Goal: Navigation & Orientation: Find specific page/section

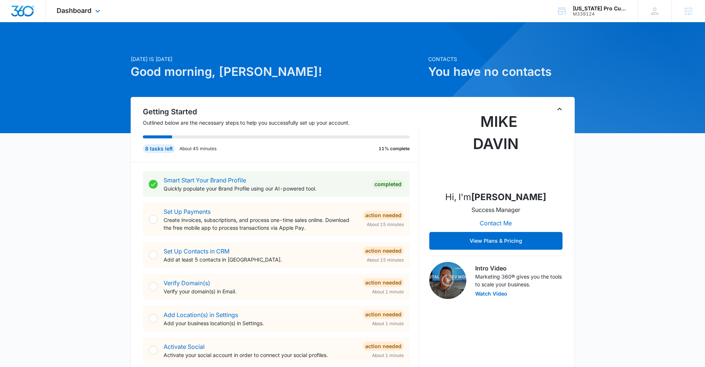
click at [88, 15] on div "Dashboard Apps Reputation Websites Forms CRM Email Social Shop Payments POS Con…" at bounding box center [80, 11] width 68 height 22
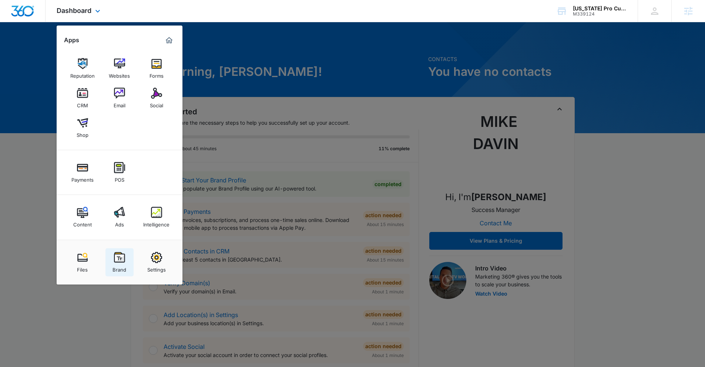
click at [122, 252] on img at bounding box center [119, 257] width 11 height 11
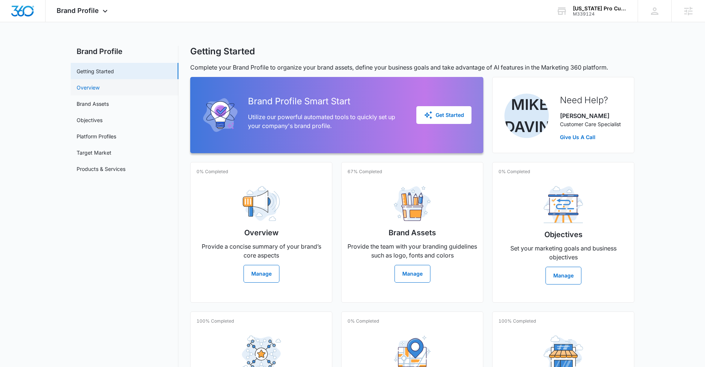
click at [100, 91] on link "Overview" at bounding box center [88, 88] width 23 height 8
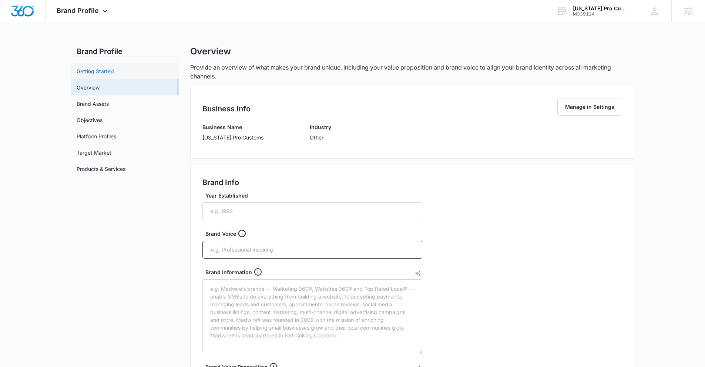
click at [110, 75] on link "Getting Started" at bounding box center [95, 71] width 37 height 8
